Goal: Task Accomplishment & Management: Use online tool/utility

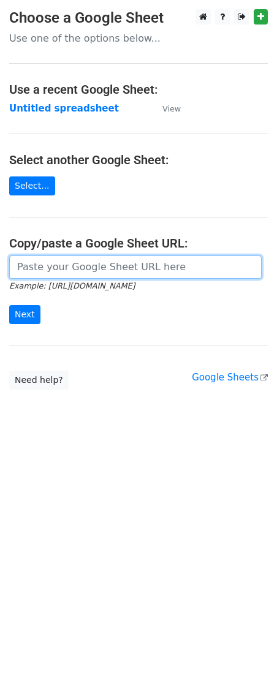
drag, startPoint x: 34, startPoint y: 267, endPoint x: 28, endPoint y: 270, distance: 7.4
click at [34, 267] on input "url" at bounding box center [135, 266] width 252 height 23
paste input "[URL][DOMAIN_NAME]"
type input "[URL][DOMAIN_NAME]"
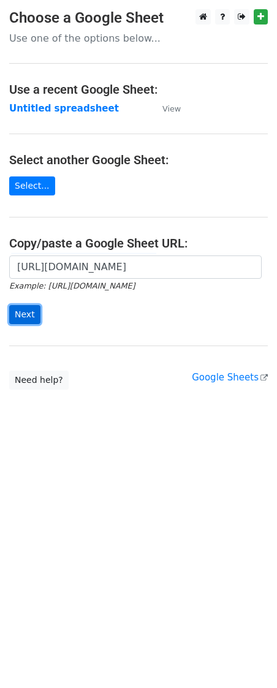
click at [23, 321] on input "Next" at bounding box center [24, 314] width 31 height 19
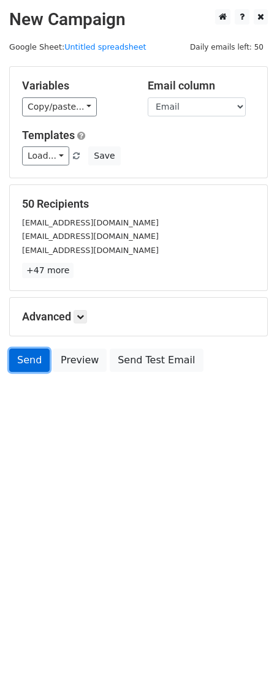
click at [25, 366] on link "Send" at bounding box center [29, 359] width 40 height 23
